Goal: Information Seeking & Learning: Learn about a topic

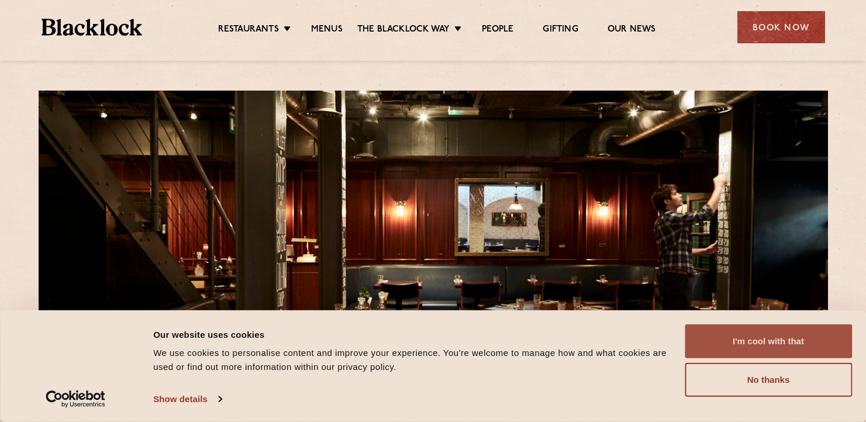
click at [769, 337] on button "I'm cool with that" at bounding box center [767, 341] width 167 height 34
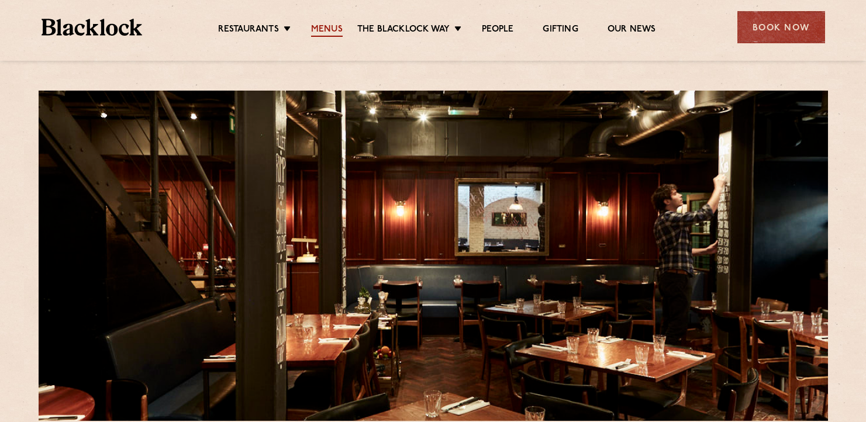
click at [327, 28] on link "Menus" at bounding box center [327, 30] width 32 height 13
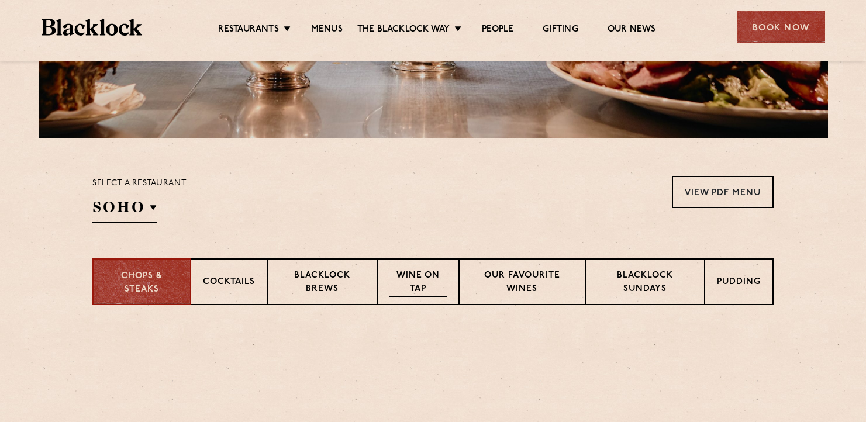
scroll to position [397, 0]
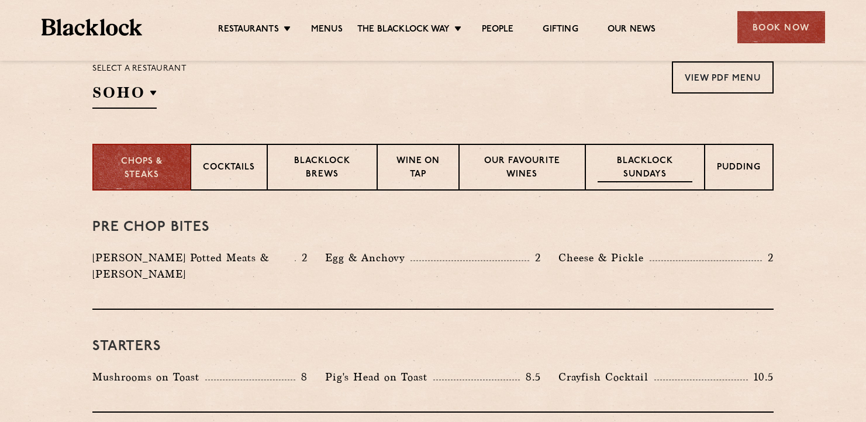
click at [637, 162] on p "Blacklock Sundays" at bounding box center [644, 168] width 95 height 27
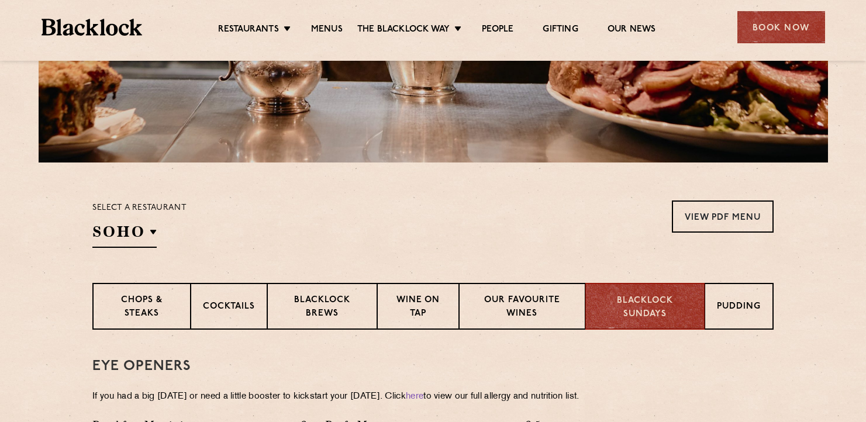
scroll to position [245, 0]
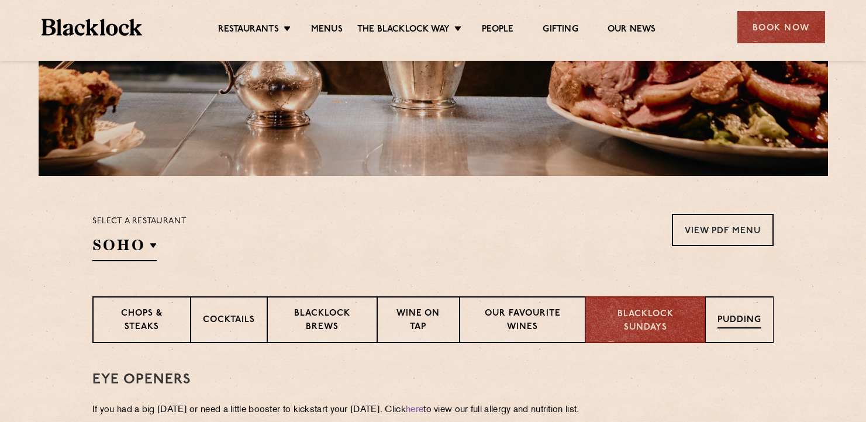
click at [732, 321] on p "Pudding" at bounding box center [739, 321] width 44 height 15
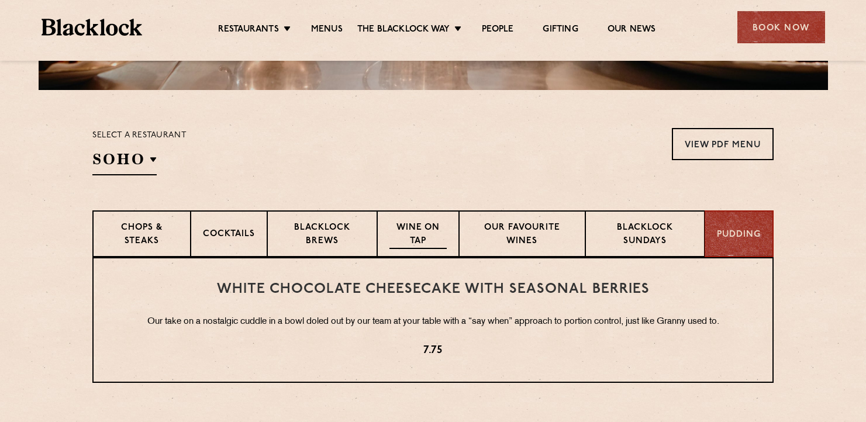
scroll to position [333, 0]
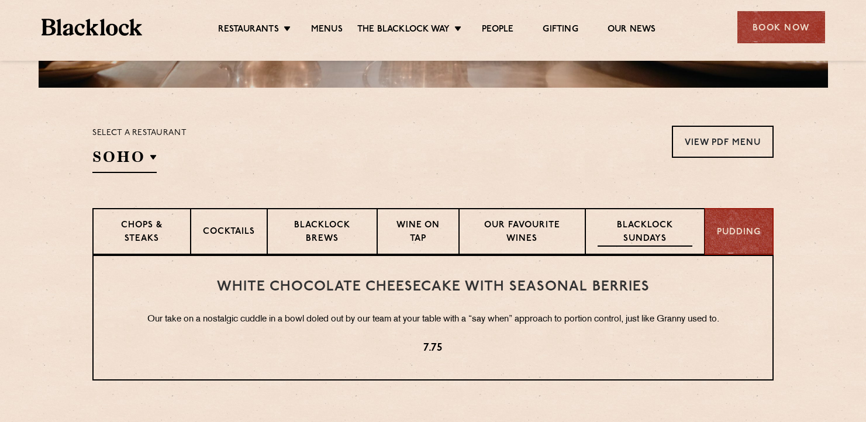
click at [630, 232] on p "Blacklock Sundays" at bounding box center [644, 232] width 95 height 27
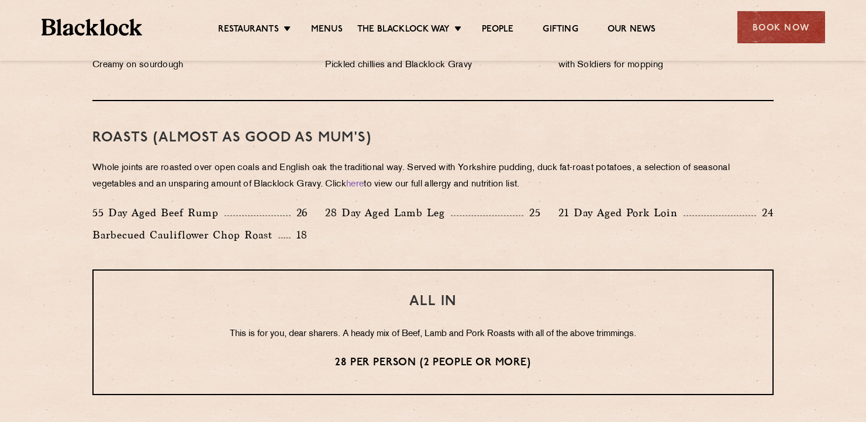
scroll to position [798, 0]
